Goal: Task Accomplishment & Management: Complete application form

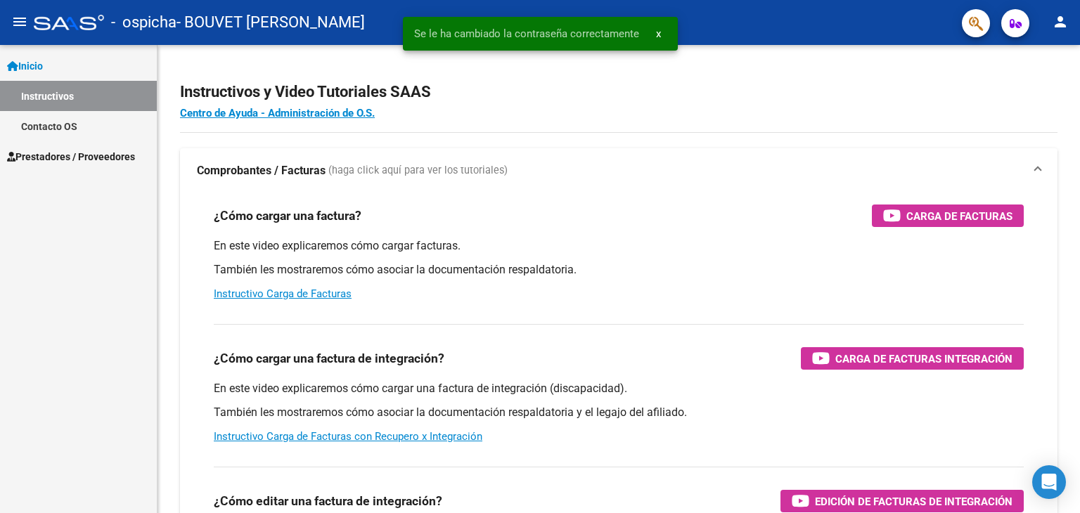
click at [42, 153] on span "Prestadores / Proveedores" at bounding box center [71, 156] width 128 height 15
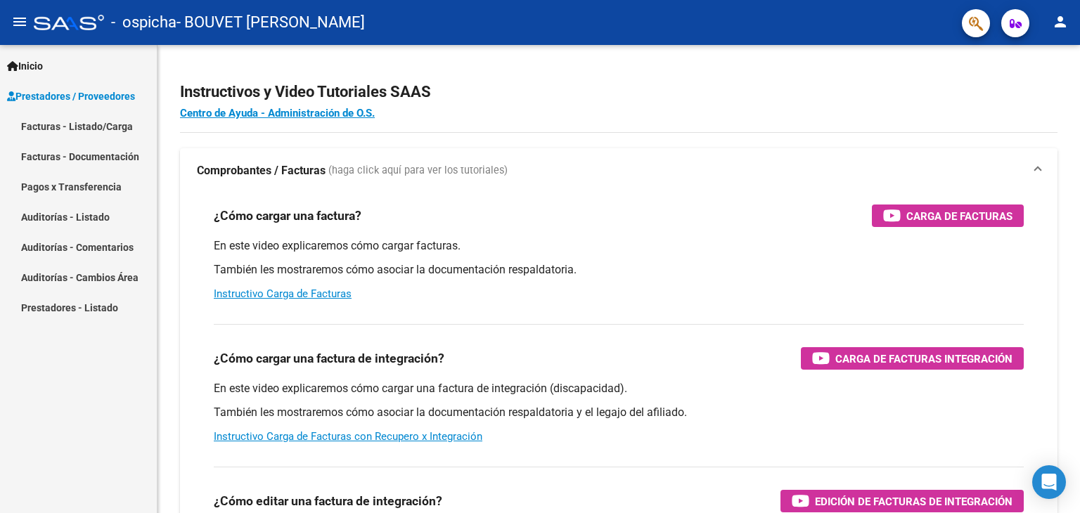
click at [86, 125] on link "Facturas - Listado/Carga" at bounding box center [78, 126] width 157 height 30
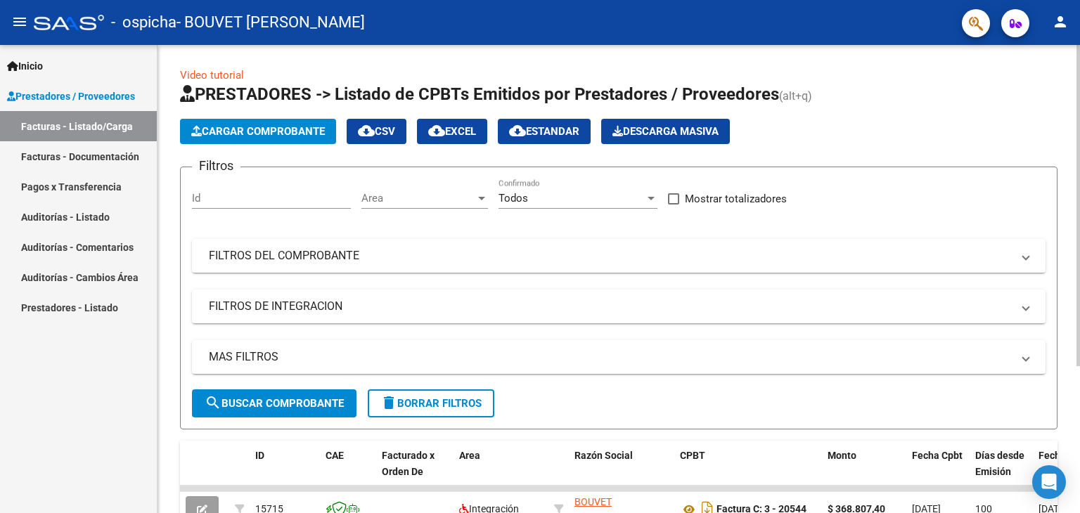
click at [231, 130] on span "Cargar Comprobante" at bounding box center [258, 131] width 134 height 13
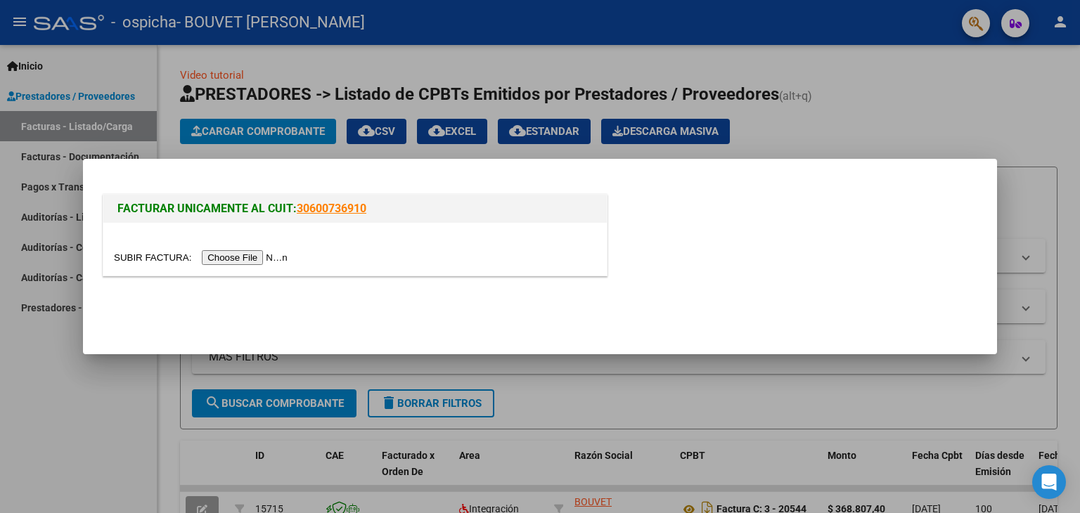
click at [262, 254] on input "file" at bounding box center [203, 257] width 178 height 15
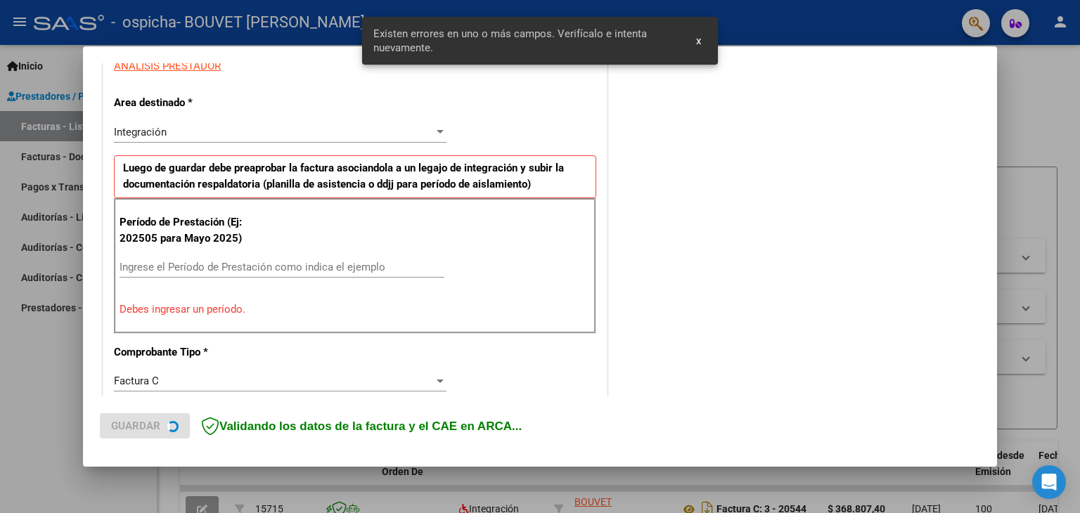
scroll to position [321, 0]
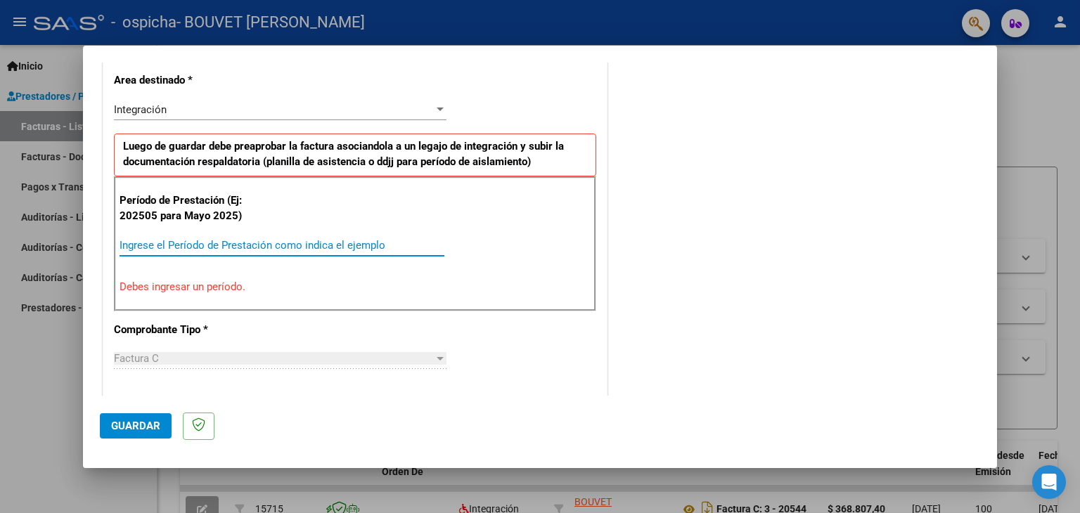
click at [177, 250] on input "Ingrese el Período de Prestación como indica el ejemplo" at bounding box center [282, 245] width 325 height 13
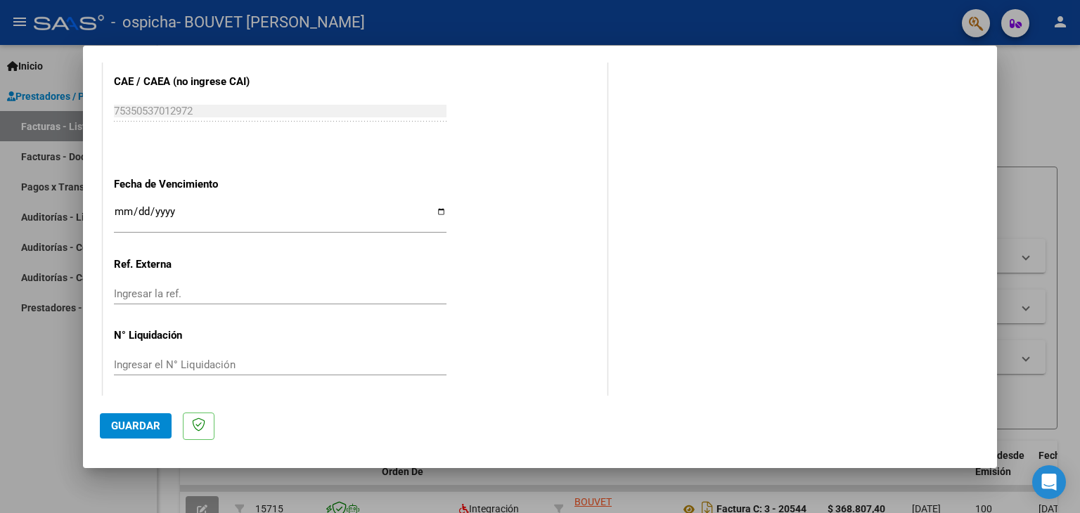
scroll to position [902, 0]
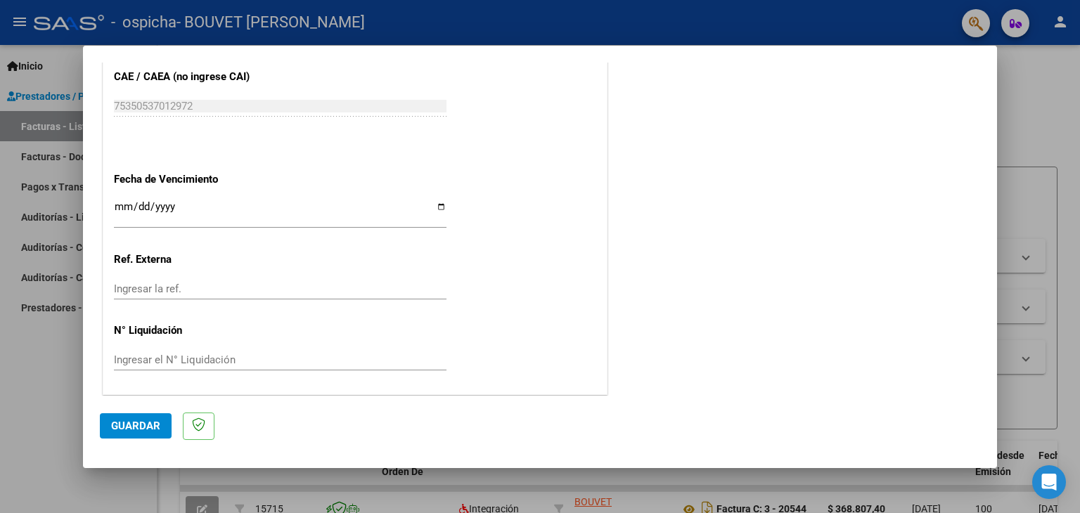
type input "202508"
click at [438, 210] on input "Ingresar la fecha" at bounding box center [280, 212] width 333 height 23
type input "[DATE]"
click at [148, 425] on span "Guardar" at bounding box center [135, 426] width 49 height 13
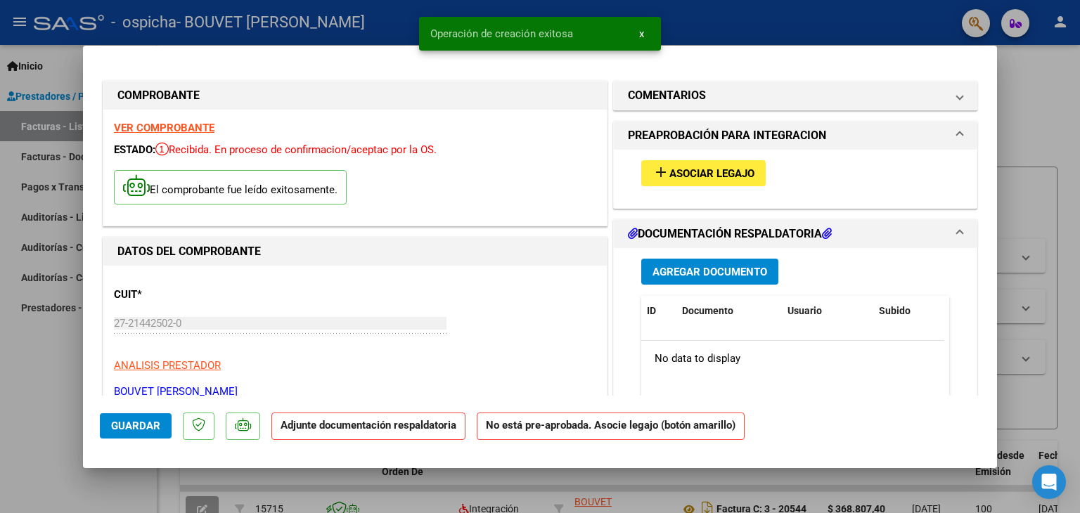
click at [674, 170] on span "Asociar Legajo" at bounding box center [712, 173] width 85 height 13
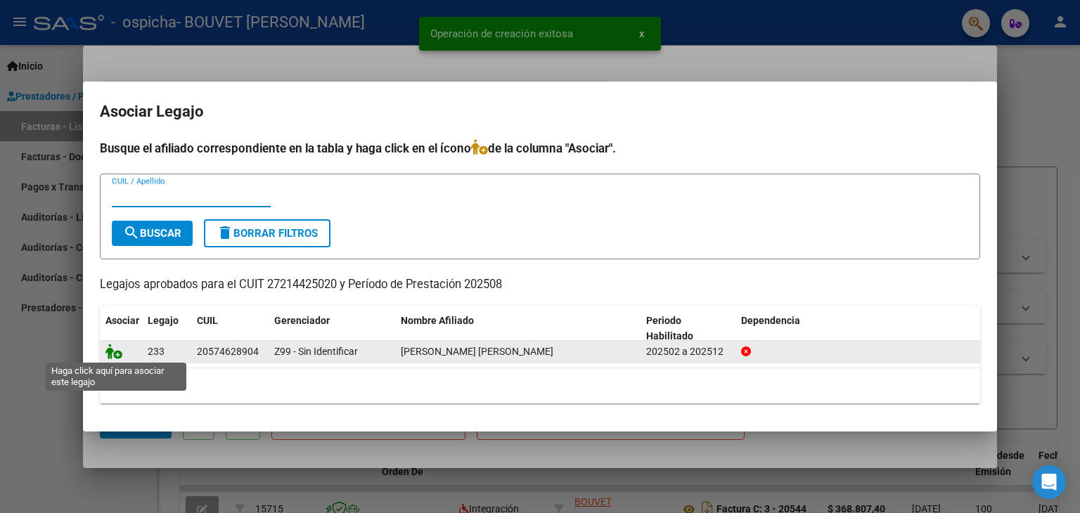
click at [115, 352] on icon at bounding box center [114, 351] width 17 height 15
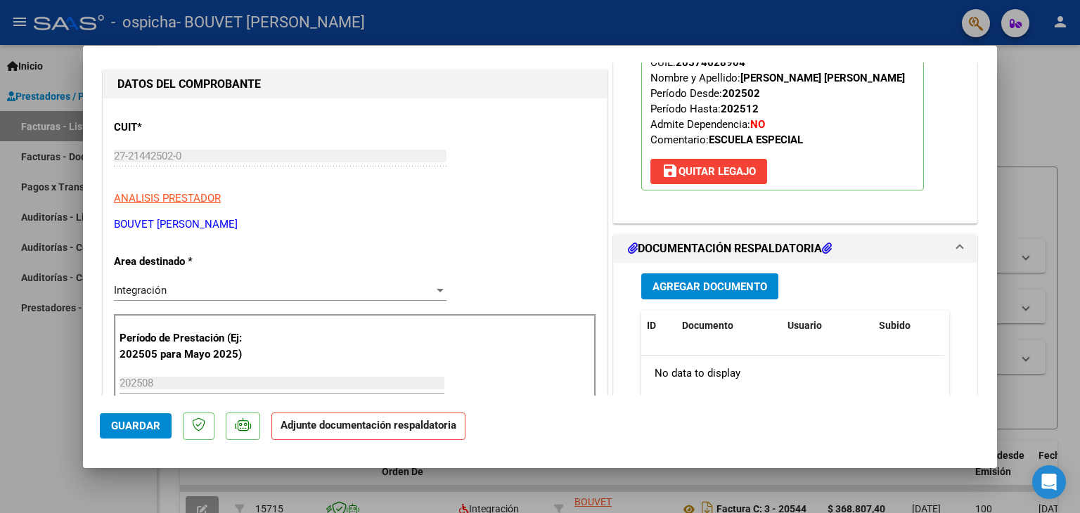
scroll to position [211, 0]
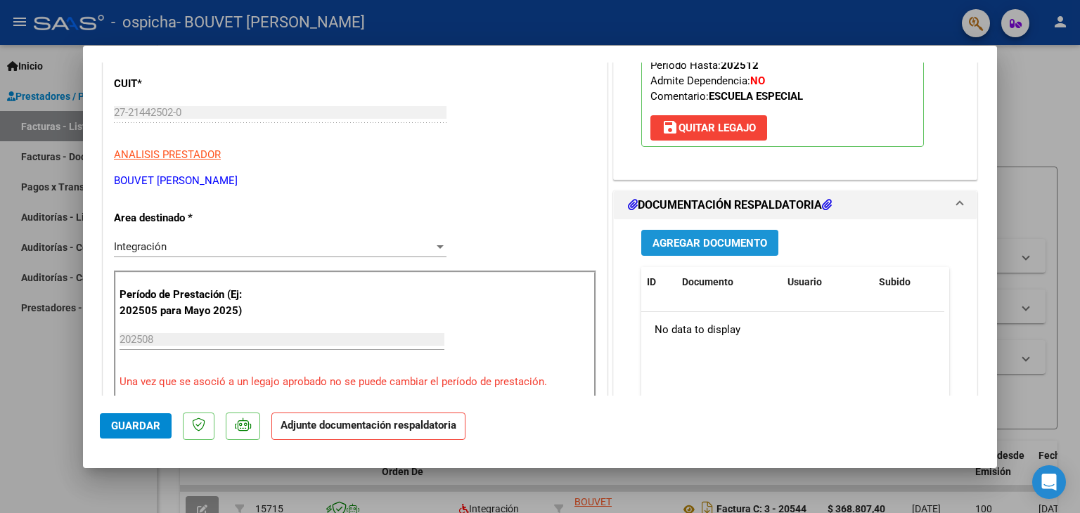
click at [656, 234] on button "Agregar Documento" at bounding box center [709, 243] width 137 height 26
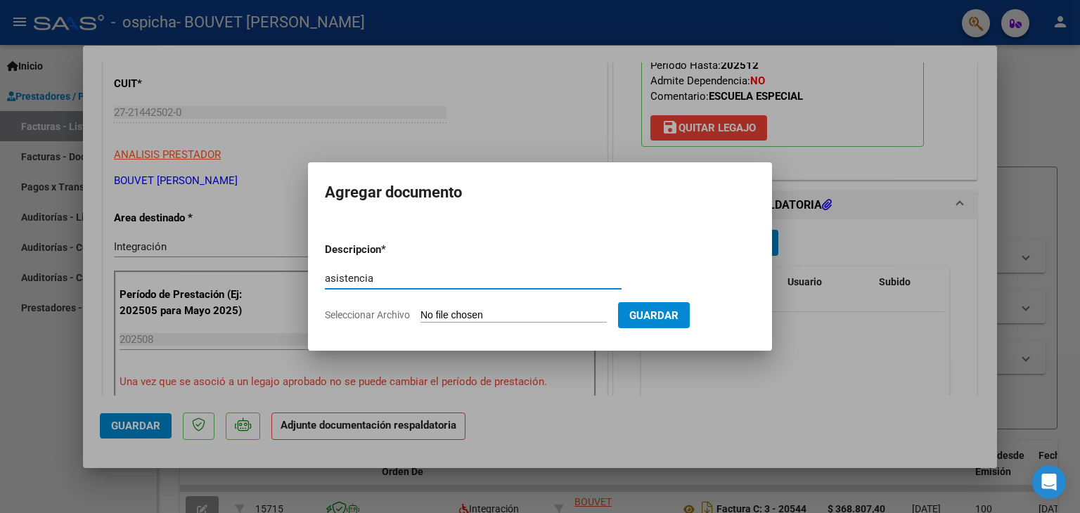
type input "asistencia"
click at [409, 309] on span "Seleccionar Archivo" at bounding box center [367, 314] width 85 height 11
click at [421, 309] on input "Seleccionar Archivo" at bounding box center [514, 315] width 186 height 13
type input "C:\fakepath\[GEOGRAPHIC_DATA] [DATE].pdf"
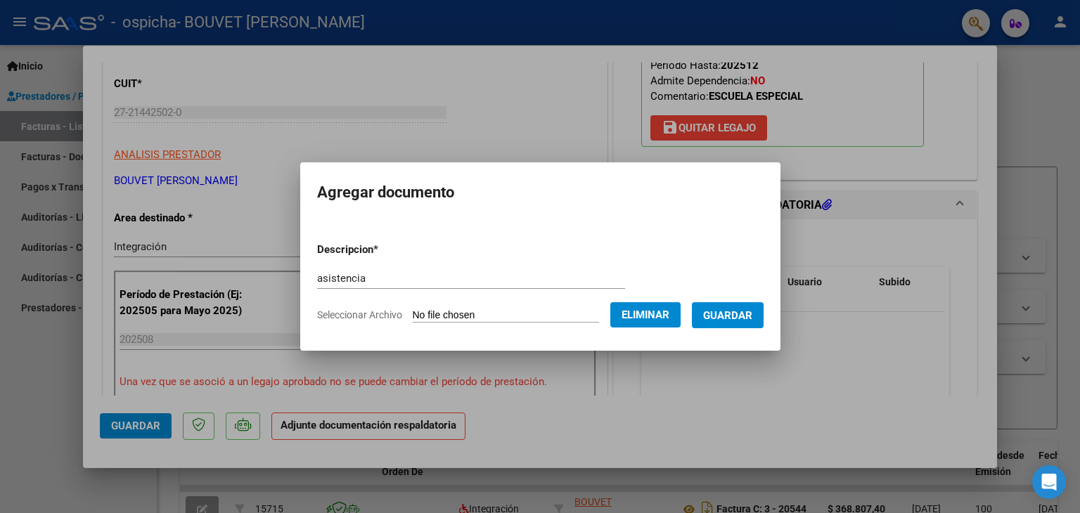
click at [732, 311] on span "Guardar" at bounding box center [727, 315] width 49 height 13
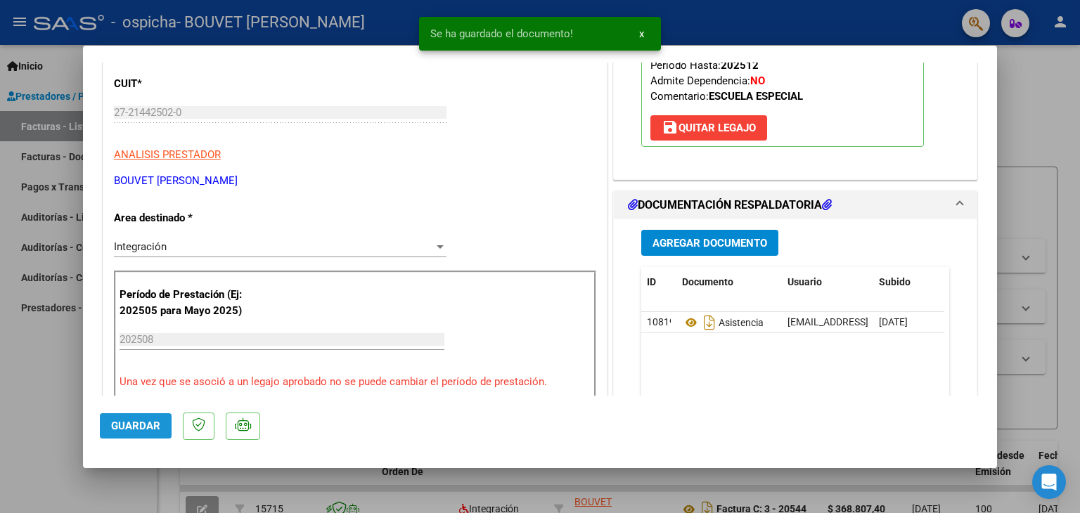
click at [133, 423] on span "Guardar" at bounding box center [135, 426] width 49 height 13
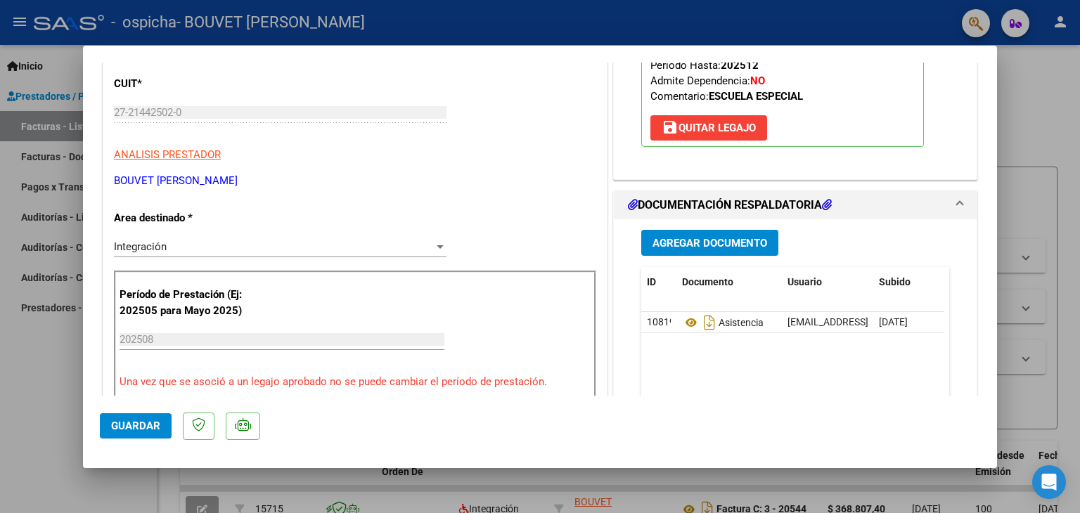
click at [1035, 99] on div at bounding box center [540, 256] width 1080 height 513
type input "$ 0,00"
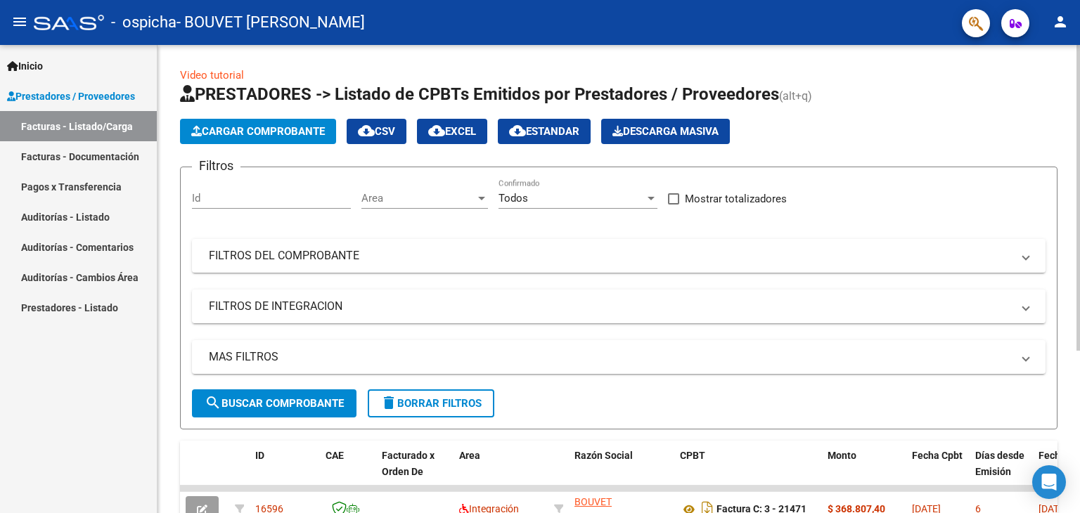
click at [825, 87] on h1 "PRESTADORES -> Listado de CPBTs Emitidos por Prestadores / Proveedores (alt+q)" at bounding box center [619, 95] width 878 height 25
